Goal: Task Accomplishment & Management: Complete application form

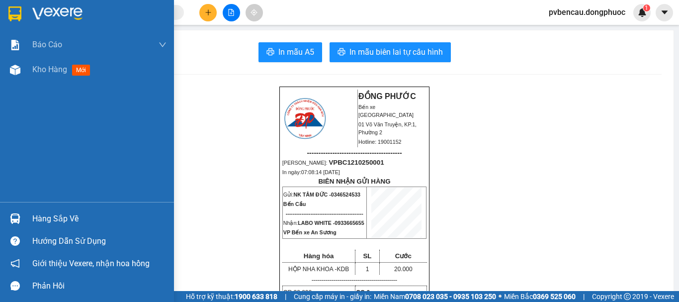
click at [62, 215] on div "Hàng sắp về" at bounding box center [99, 218] width 134 height 15
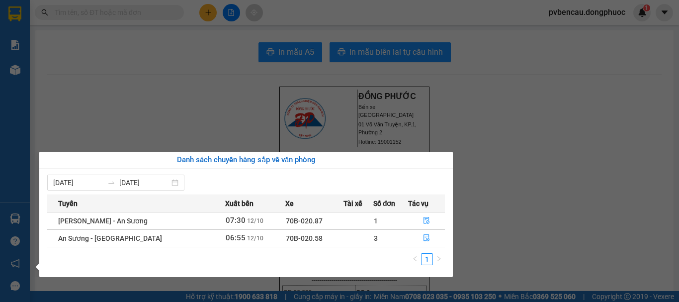
click at [141, 94] on section "Kết quả tìm kiếm ( 0 ) Bộ lọc No Data pvbencau.dongphuoc 1 Báo cáo Mẫu 1: Báo c…" at bounding box center [339, 151] width 679 height 302
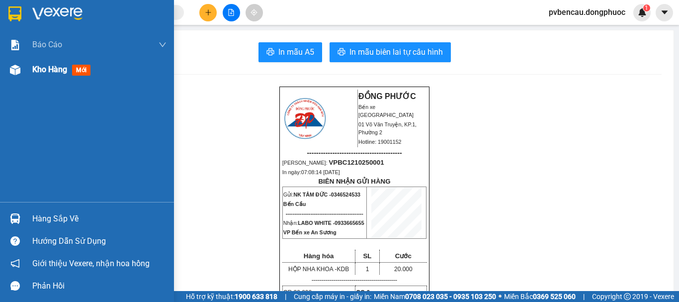
click at [50, 71] on span "Kho hàng" at bounding box center [49, 69] width 35 height 9
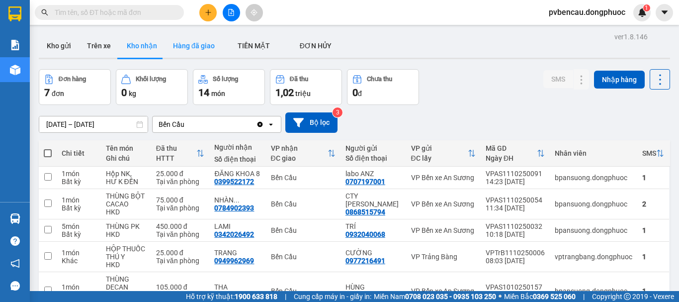
click at [190, 44] on button "Hàng đã giao" at bounding box center [194, 46] width 58 height 24
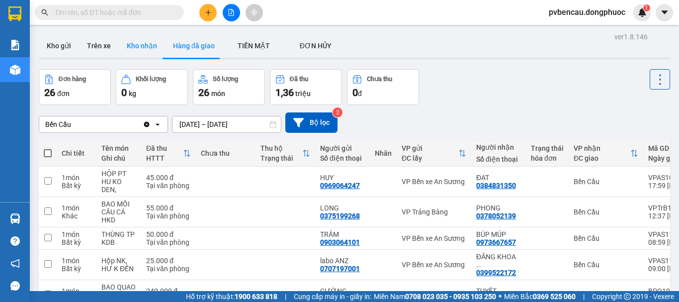
click at [142, 46] on button "Kho nhận" at bounding box center [142, 46] width 46 height 24
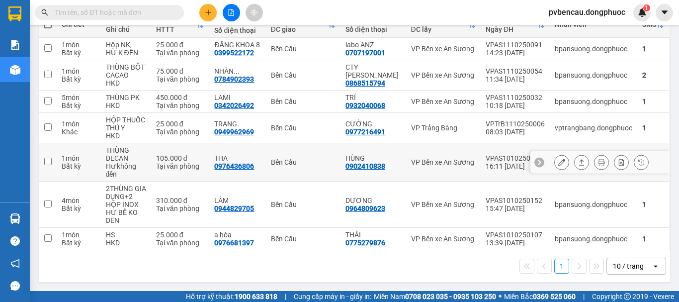
scroll to position [79, 0]
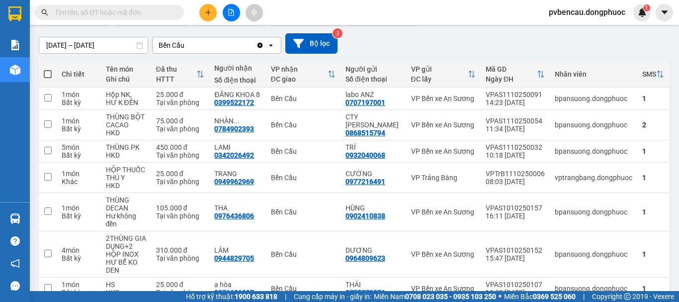
click at [81, 43] on input "[DATE] – [DATE]" at bounding box center [93, 45] width 108 height 16
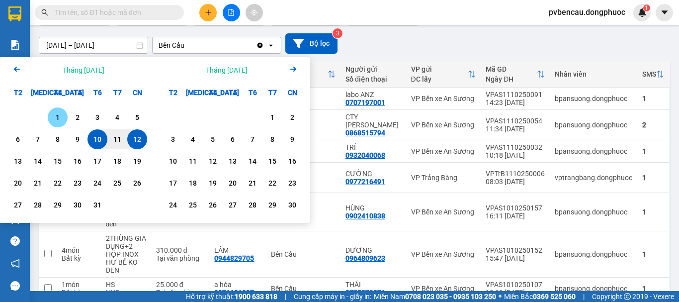
click at [56, 118] on div "1" at bounding box center [58, 117] width 14 height 12
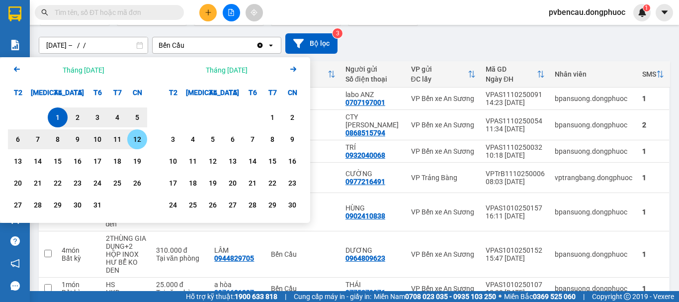
click at [135, 141] on div "12" at bounding box center [137, 139] width 14 height 12
type input "[DATE] – [DATE]"
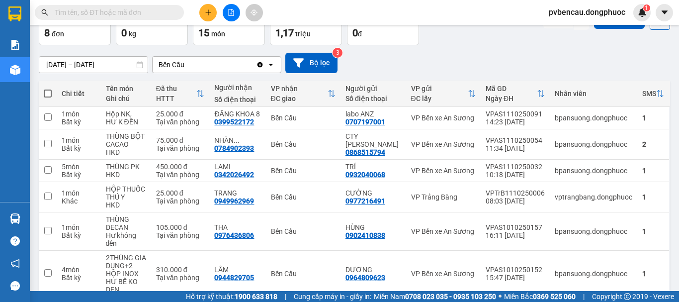
scroll to position [159, 0]
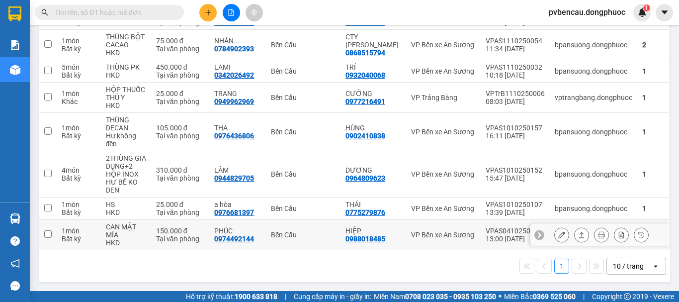
click at [142, 232] on div "CAN MẬT MÍA" at bounding box center [126, 231] width 40 height 16
checkbox input "true"
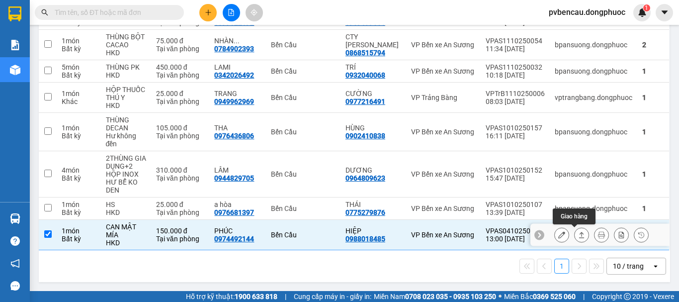
click at [578, 235] on icon at bounding box center [581, 234] width 7 height 7
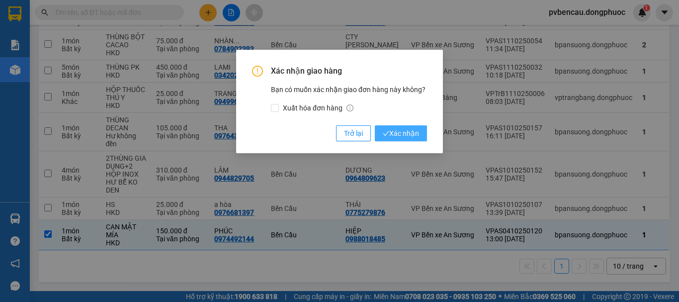
click at [410, 134] on span "Xác nhận" at bounding box center [401, 133] width 36 height 11
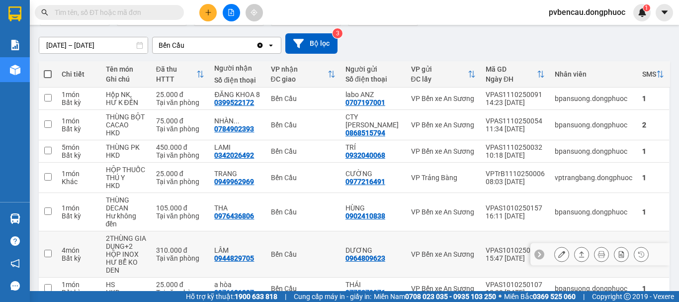
scroll to position [129, 0]
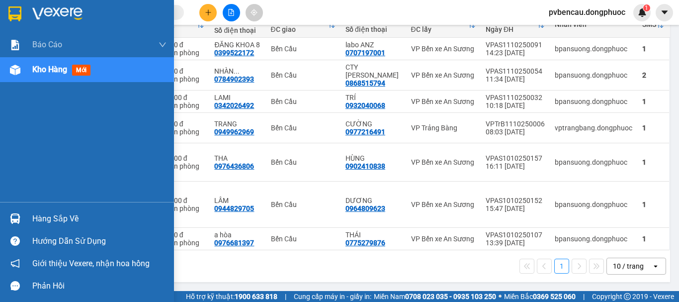
click at [3, 219] on div "Hàng sắp về" at bounding box center [87, 218] width 174 height 22
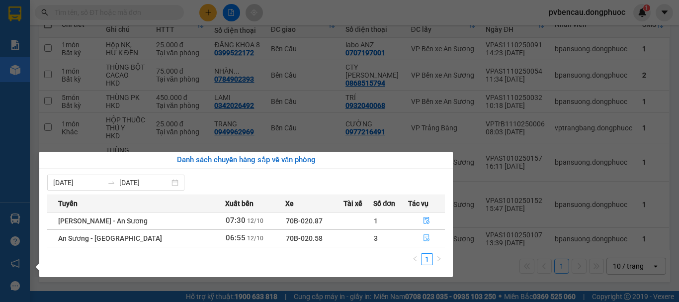
click at [426, 240] on icon "file-done" at bounding box center [426, 237] width 7 height 7
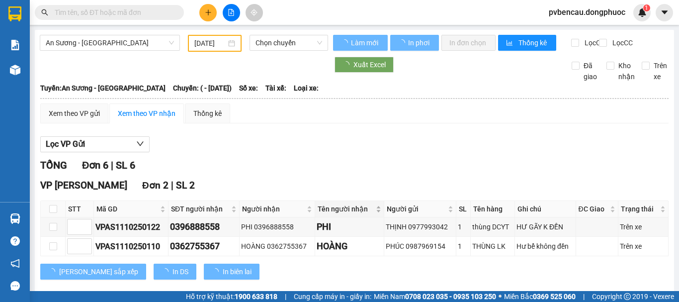
type input "[DATE]"
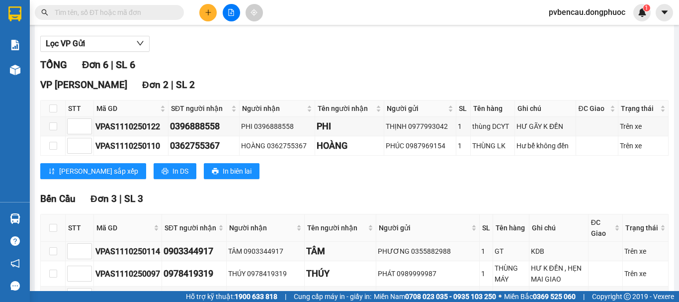
scroll to position [149, 0]
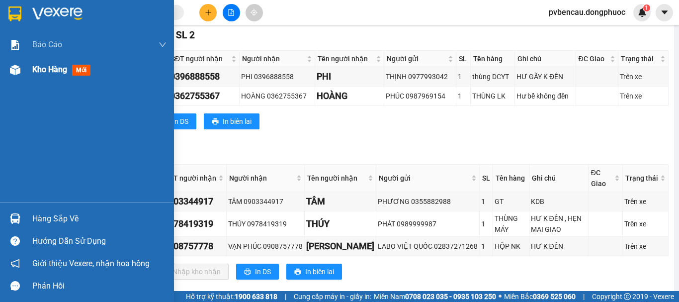
click at [38, 74] on span "Kho hàng" at bounding box center [49, 69] width 35 height 9
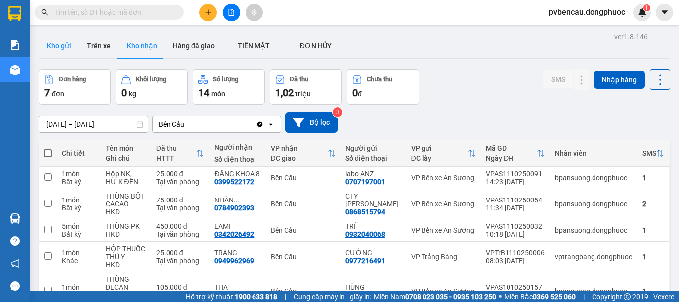
click at [60, 36] on button "Kho gửi" at bounding box center [59, 46] width 40 height 24
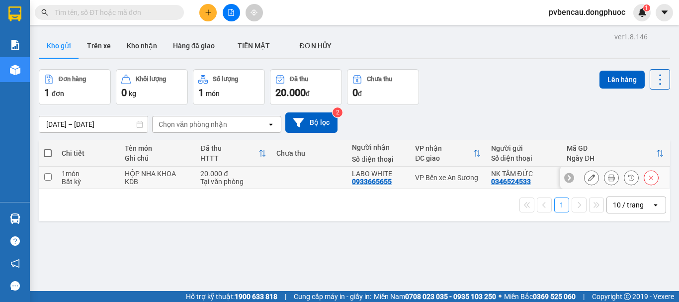
click at [171, 182] on div "KDB" at bounding box center [158, 181] width 66 height 8
checkbox input "true"
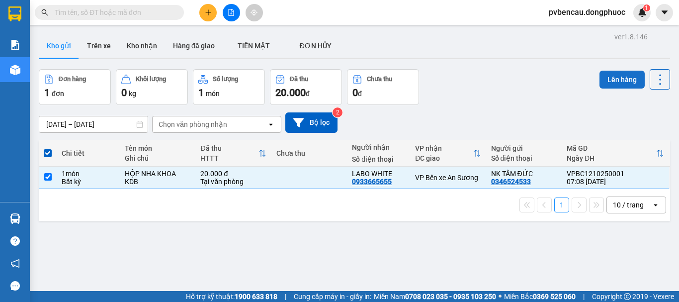
click at [599, 73] on button "Lên hàng" at bounding box center [621, 80] width 45 height 18
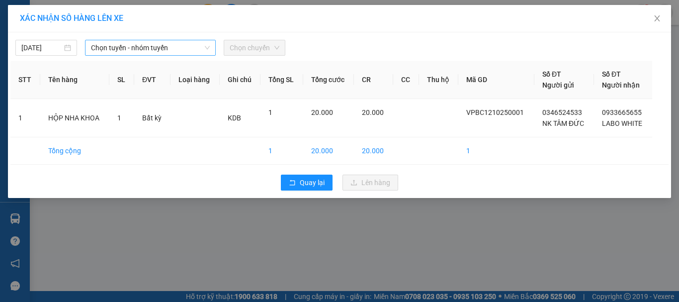
click at [143, 41] on span "Chọn tuyến - nhóm tuyến" at bounding box center [150, 47] width 119 height 15
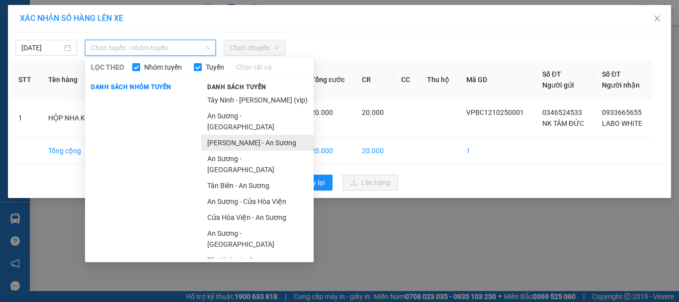
click at [223, 135] on li "[PERSON_NAME] - An Sương" at bounding box center [257, 143] width 112 height 16
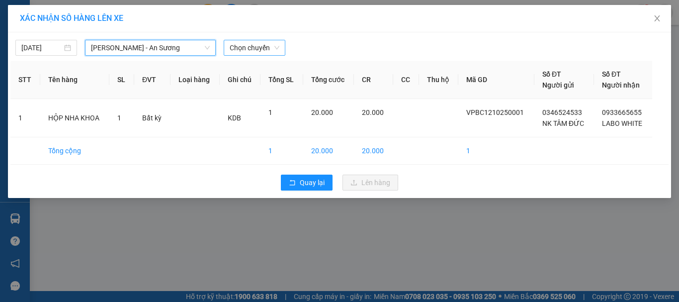
click at [247, 50] on span "Chọn chuyến" at bounding box center [255, 47] width 50 height 15
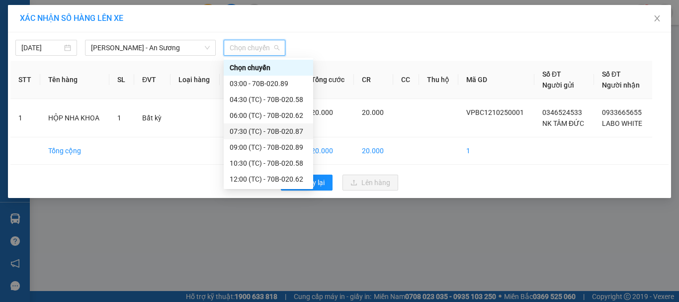
click at [268, 131] on div "07:30 (TC) - 70B-020.87" at bounding box center [269, 131] width 78 height 11
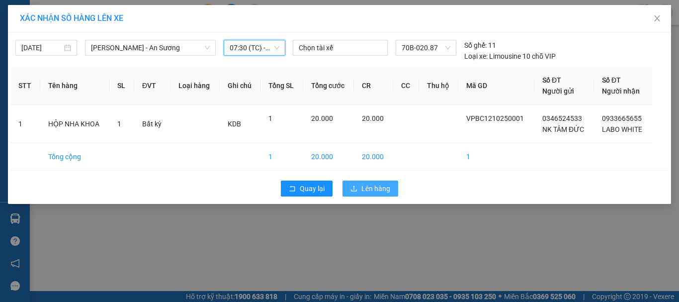
click at [366, 183] on span "Lên hàng" at bounding box center [375, 188] width 29 height 11
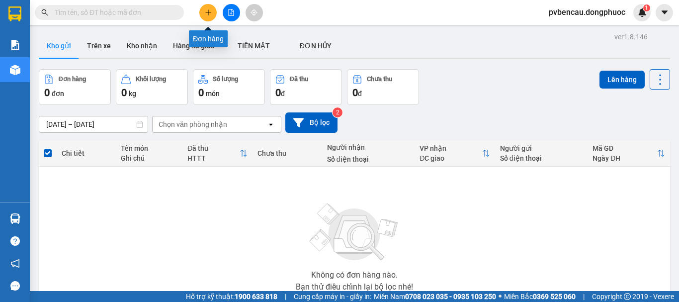
click at [209, 8] on button at bounding box center [207, 12] width 17 height 17
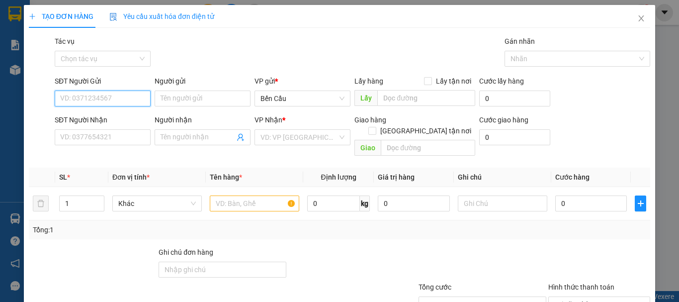
click at [116, 95] on input "SĐT Người Gửi" at bounding box center [103, 98] width 96 height 16
type input "0342017229"
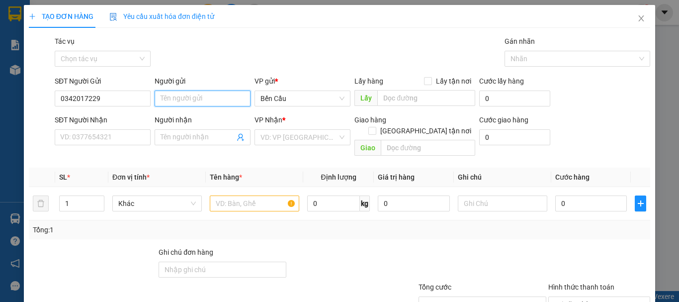
click at [169, 96] on input "Người gửi" at bounding box center [203, 98] width 96 height 16
type input "TÚ"
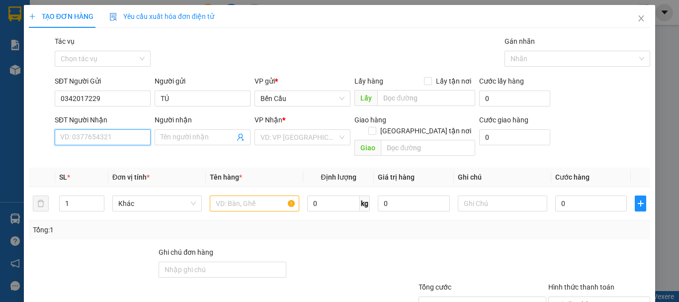
click at [102, 142] on input "SĐT Người Nhận" at bounding box center [103, 137] width 96 height 16
type input "0904450800"
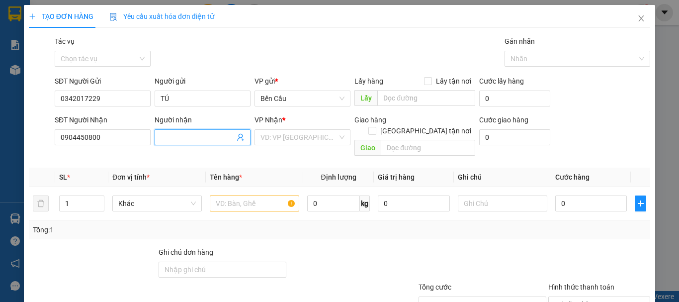
click at [203, 136] on input "Người nhận" at bounding box center [198, 137] width 74 height 11
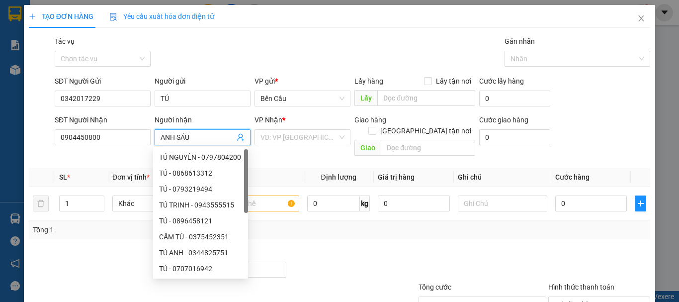
type input "ANH SÁU"
click at [291, 156] on div "Transit Pickup Surcharge Ids Transit Deliver Surcharge Ids Transit Deliver Surc…" at bounding box center [339, 198] width 621 height 324
click at [291, 136] on input "search" at bounding box center [298, 137] width 77 height 15
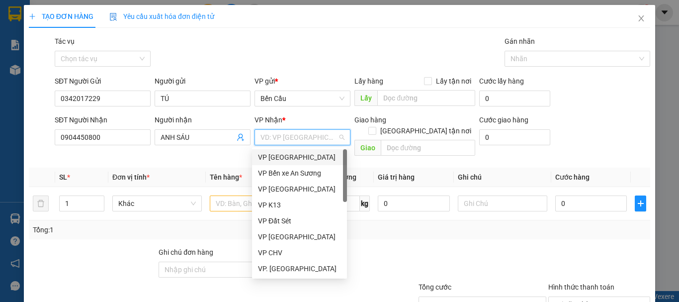
type input "A"
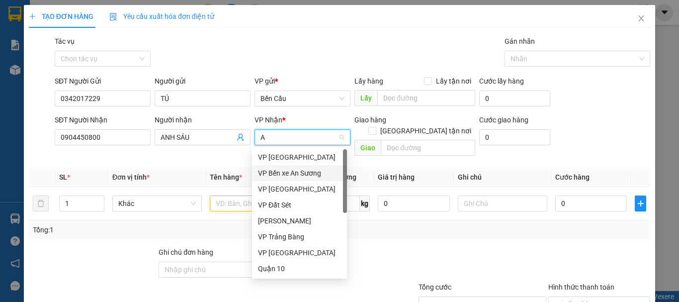
click at [301, 171] on div "VP Bến xe An Sương" at bounding box center [299, 173] width 83 height 11
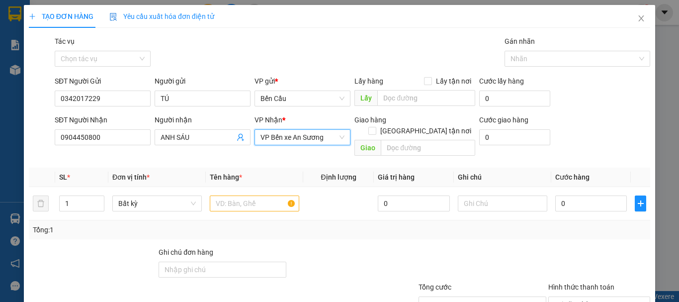
click at [262, 168] on th "Tên hàng *" at bounding box center [254, 177] width 97 height 19
click at [260, 195] on input "text" at bounding box center [254, 203] width 89 height 16
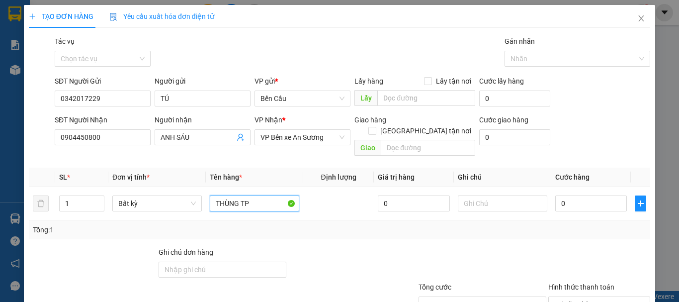
type input "THÙNG TP"
click at [278, 168] on th "Tên hàng *" at bounding box center [254, 177] width 97 height 19
click at [576, 195] on input "0" at bounding box center [591, 203] width 72 height 16
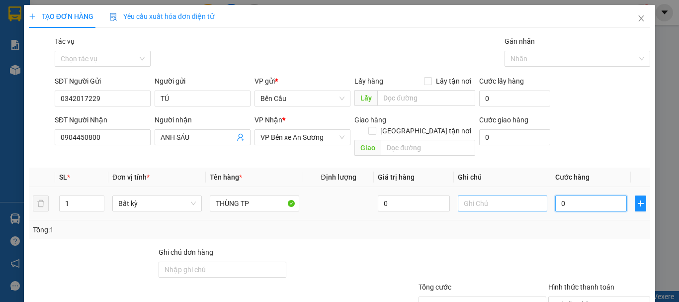
type input "3"
type input "30"
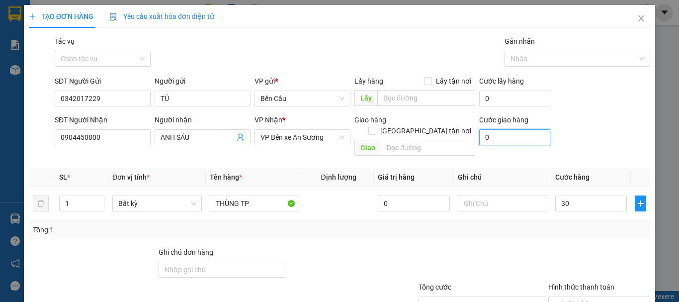
type input "30.000"
click at [541, 143] on input "0" at bounding box center [514, 137] width 71 height 16
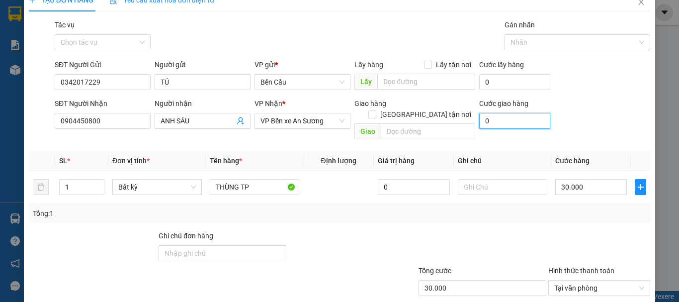
scroll to position [66, 0]
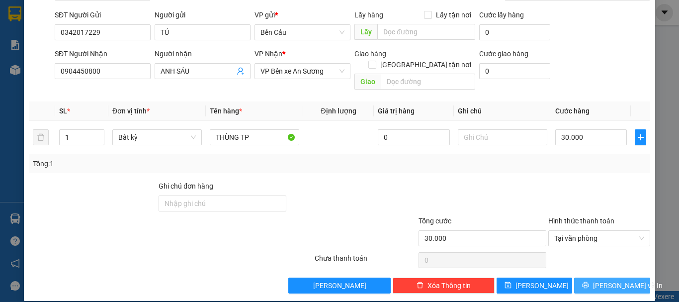
click at [607, 280] on span "[PERSON_NAME] và In" at bounding box center [628, 285] width 70 height 11
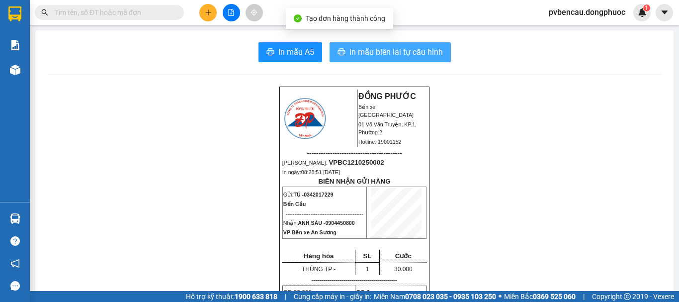
click at [359, 55] on span "In mẫu biên lai tự cấu hình" at bounding box center [395, 52] width 93 height 12
